Goal: Task Accomplishment & Management: Manage account settings

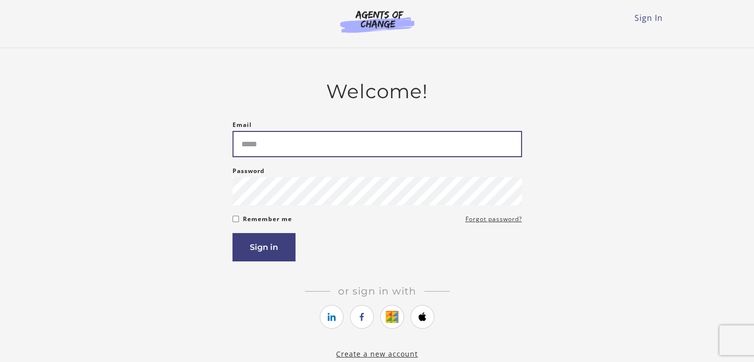
click at [337, 136] on input "Email" at bounding box center [378, 144] width 290 height 26
type input "**********"
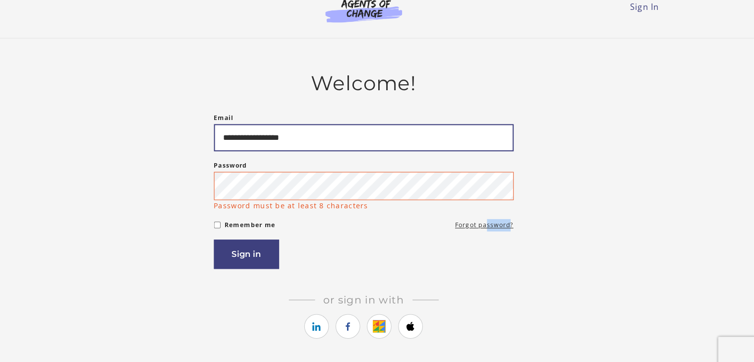
scroll to position [10, 0]
